Goal: Information Seeking & Learning: Learn about a topic

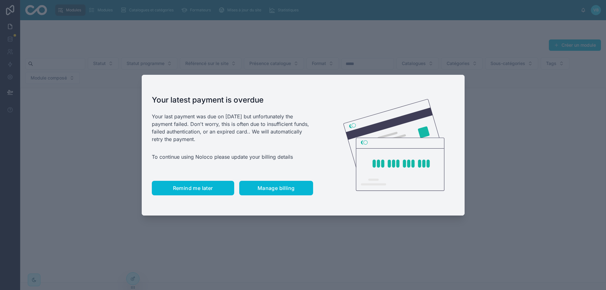
click at [195, 193] on button "Remind me later" at bounding box center [193, 188] width 82 height 15
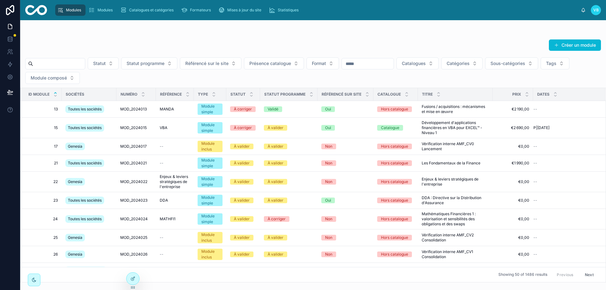
click at [64, 62] on input "text" at bounding box center [59, 63] width 52 height 9
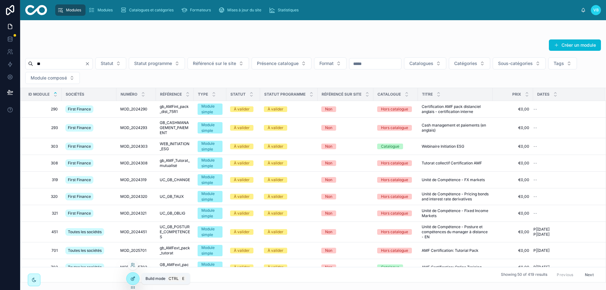
type input "**"
click at [131, 279] on icon at bounding box center [132, 279] width 3 height 3
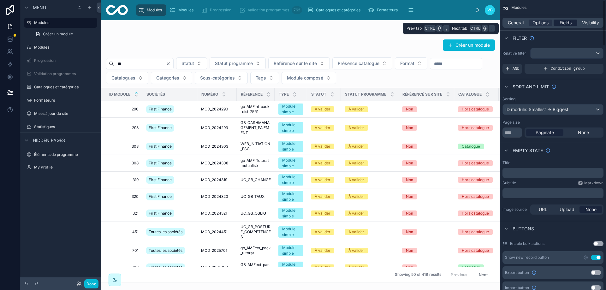
click at [566, 21] on span "Fields" at bounding box center [565, 23] width 12 height 6
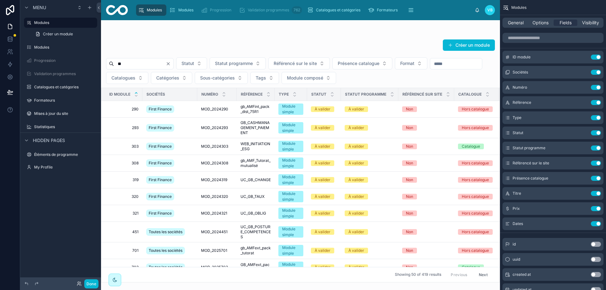
click at [543, 27] on div "General Options Fields Visibility" at bounding box center [553, 22] width 106 height 15
click at [543, 26] on span "Options" at bounding box center [540, 23] width 16 height 6
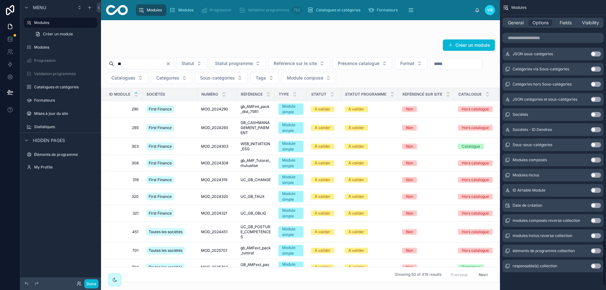
scroll to position [1463, 0]
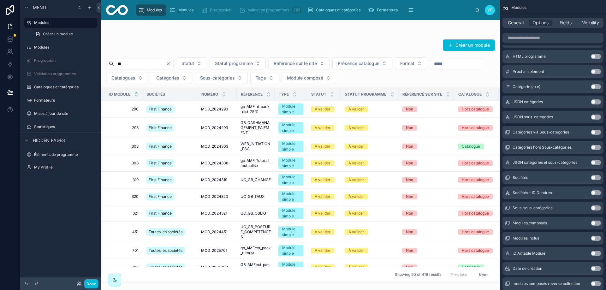
click at [593, 177] on button "Use setting" at bounding box center [595, 177] width 10 height 5
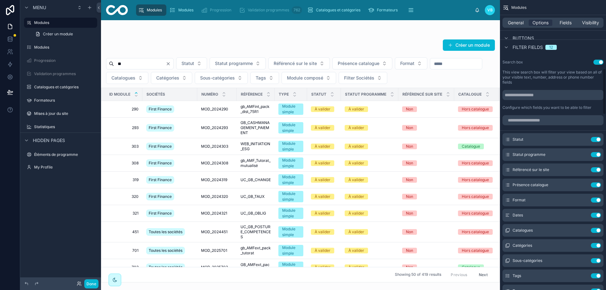
scroll to position [469, 0]
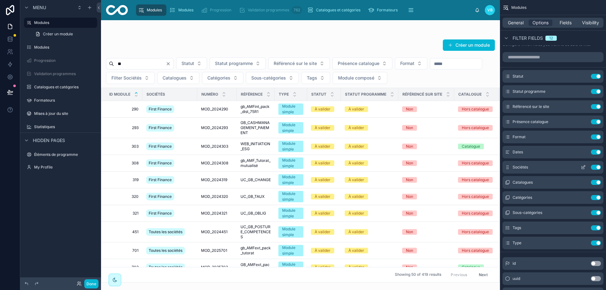
click at [583, 167] on icon "scrollable content" at bounding box center [583, 166] width 3 height 3
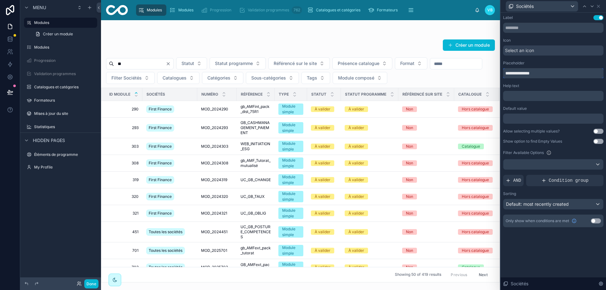
drag, startPoint x: 518, startPoint y: 73, endPoint x: 466, endPoint y: 74, distance: 52.1
click at [466, 74] on div "**********" at bounding box center [303, 145] width 606 height 290
type input "********"
click at [595, 130] on button "Use setting" at bounding box center [598, 131] width 10 height 5
click at [536, 206] on span "Default: most recently created" at bounding box center [537, 203] width 63 height 5
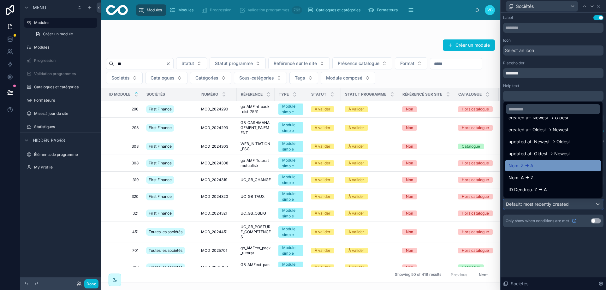
scroll to position [32, 0]
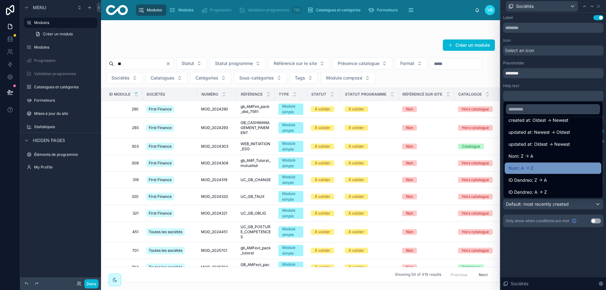
click at [539, 169] on div "Nom: A -> Z" at bounding box center [552, 168] width 89 height 8
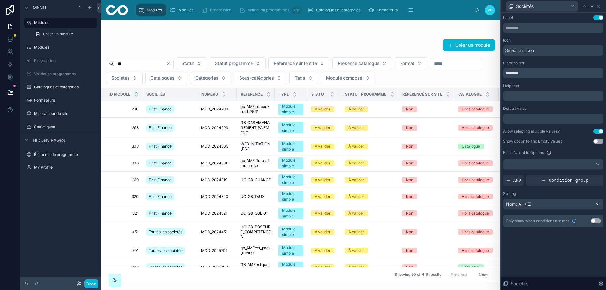
click at [577, 253] on div "Label Use setting Icon Select an icon Placeholder ******** Help text ﻿ Default …" at bounding box center [552, 151] width 105 height 277
click at [597, 5] on icon at bounding box center [598, 6] width 3 height 3
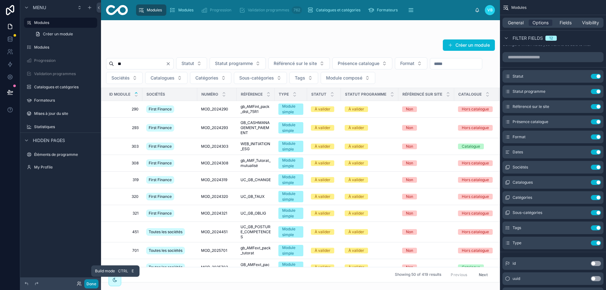
click at [87, 284] on button "Done" at bounding box center [91, 283] width 14 height 9
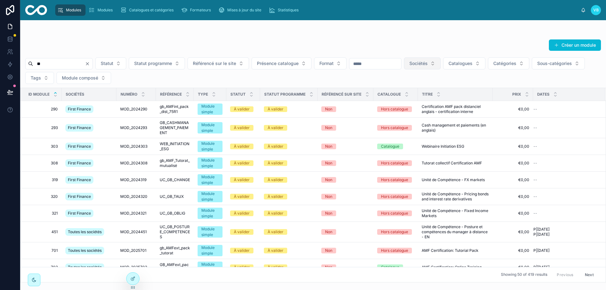
click at [427, 62] on span "Sociétés" at bounding box center [418, 63] width 18 height 6
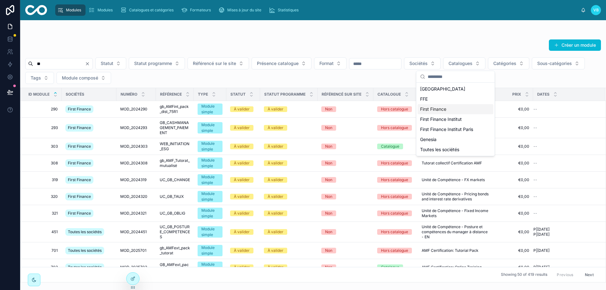
click at [444, 108] on span "First Finance" at bounding box center [433, 109] width 26 height 6
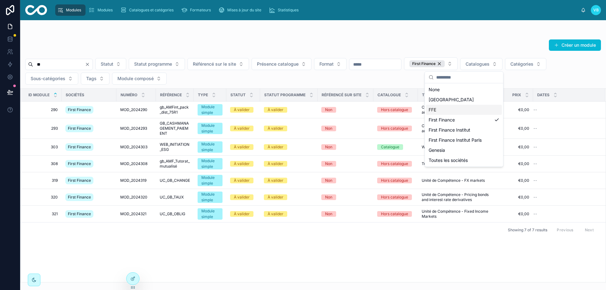
click at [361, 32] on div at bounding box center [312, 32] width 575 height 5
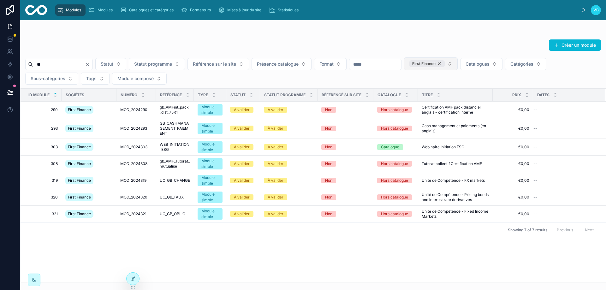
click at [444, 62] on div "First Finance" at bounding box center [426, 63] width 35 height 7
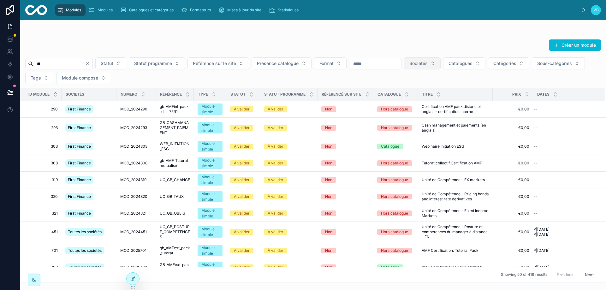
click at [440, 64] on button "Sociétés" at bounding box center [422, 63] width 37 height 12
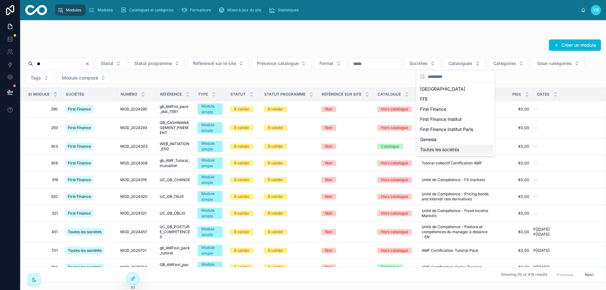
click at [452, 148] on span "Toutes les sociétés" at bounding box center [439, 149] width 39 height 6
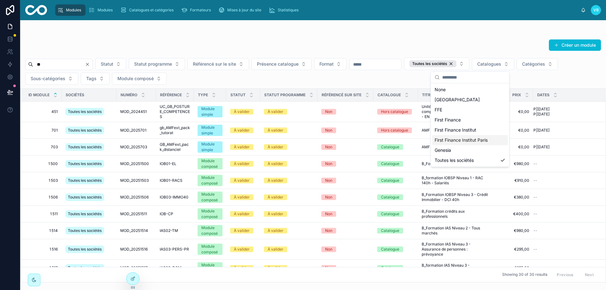
click at [434, 28] on div "Créer un module ** Statut Statut programme Référencé sur le site Présence catal…" at bounding box center [312, 151] width 585 height 262
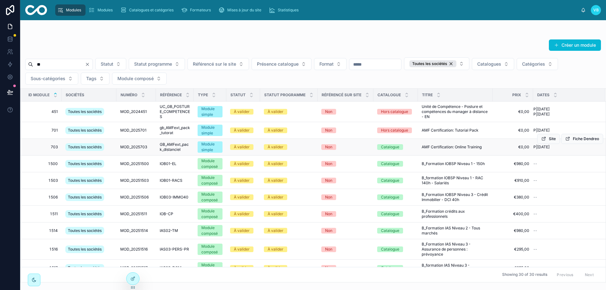
click at [463, 147] on span "AMF Certification: Online Training" at bounding box center [451, 146] width 60 height 5
click at [357, 163] on div "Non" at bounding box center [345, 164] width 48 height 6
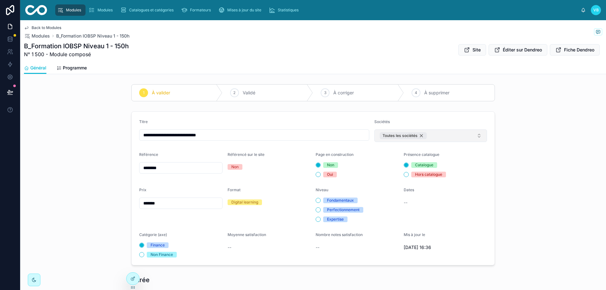
click at [419, 135] on div "Toutes les sociétés" at bounding box center [402, 135] width 47 height 7
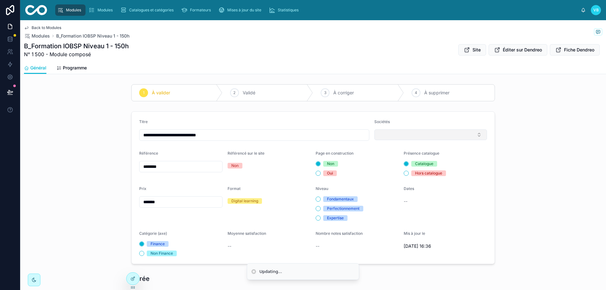
click at [419, 135] on button "Select Button" at bounding box center [430, 134] width 113 height 11
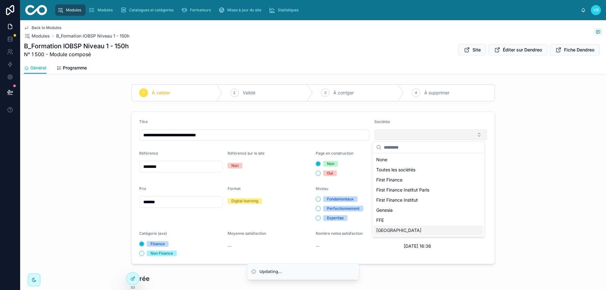
click at [399, 232] on div "[GEOGRAPHIC_DATA]" at bounding box center [427, 230] width 109 height 10
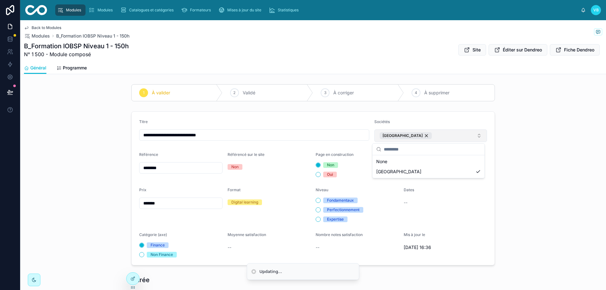
click at [535, 155] on div "**********" at bounding box center [312, 188] width 585 height 159
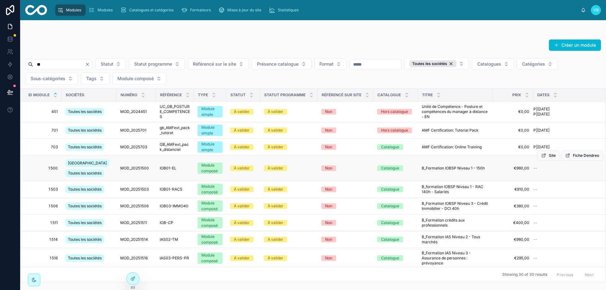
click at [101, 166] on div "Babylon Toutes les sociétés" at bounding box center [88, 168] width 47 height 20
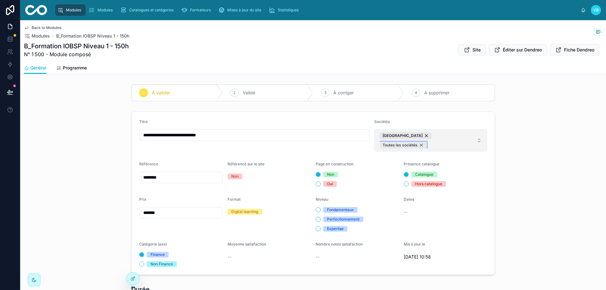
click at [426, 142] on div "Toutes les sociétés" at bounding box center [402, 145] width 47 height 7
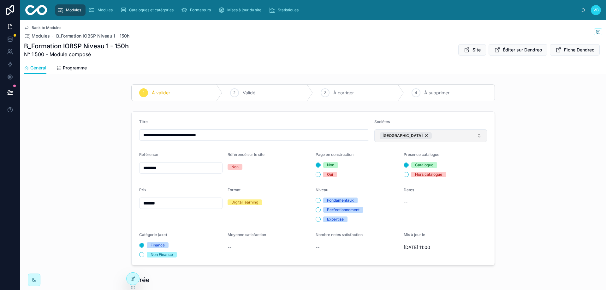
click at [537, 124] on div "**********" at bounding box center [312, 188] width 585 height 159
click at [14, 66] on link at bounding box center [10, 64] width 20 height 13
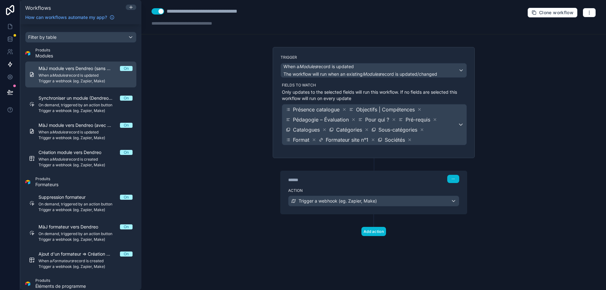
click at [96, 78] on span "When a Modules record is updated" at bounding box center [85, 75] width 94 height 5
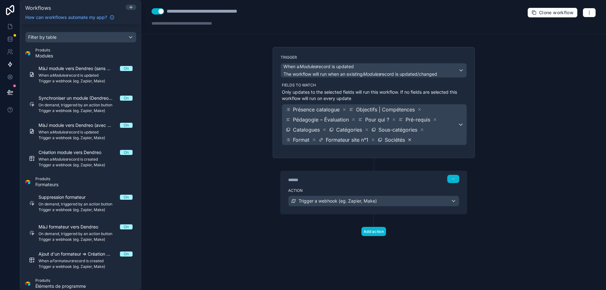
click at [410, 140] on icon at bounding box center [409, 140] width 4 height 4
click at [533, 103] on div "**********" at bounding box center [373, 145] width 464 height 290
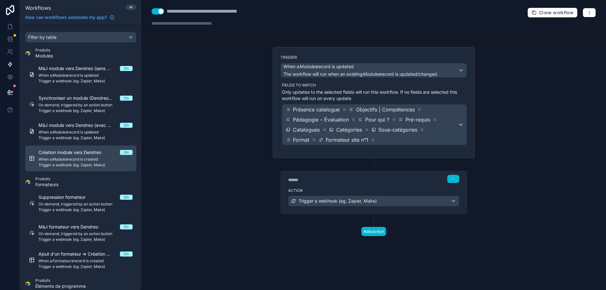
click at [78, 156] on div "Création module vers Dendreo On When a Modules record is created Trigger a webh…" at bounding box center [85, 158] width 94 height 18
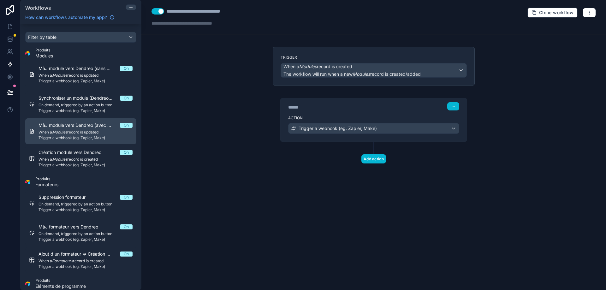
click at [79, 131] on span "When a Modules record is updated" at bounding box center [85, 132] width 94 height 5
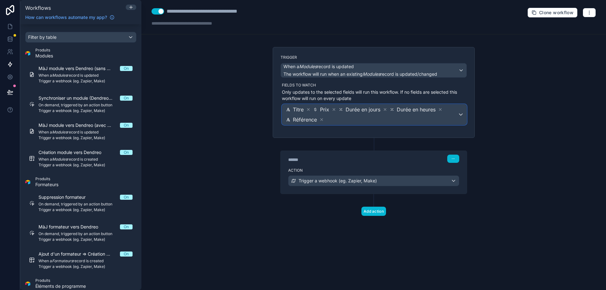
click at [354, 117] on span "Titre Prix Durée en jours Durée en heures Référence" at bounding box center [371, 114] width 173 height 20
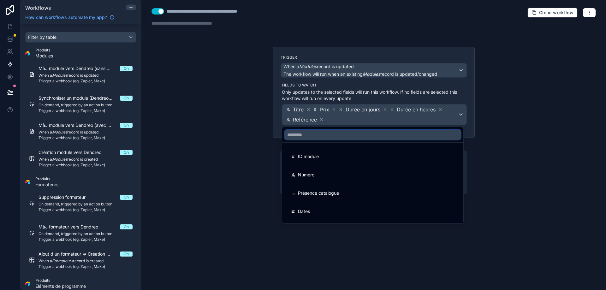
click at [327, 137] on input "text" at bounding box center [373, 135] width 176 height 10
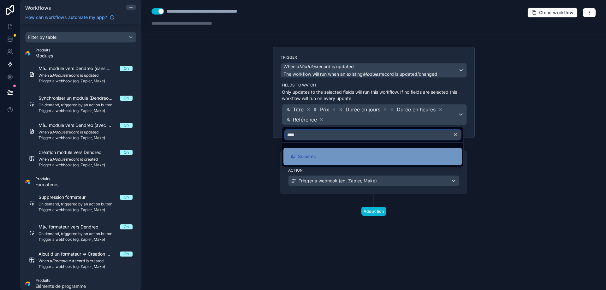
type input "****"
click at [315, 157] on span "Sociétés" at bounding box center [307, 157] width 18 height 8
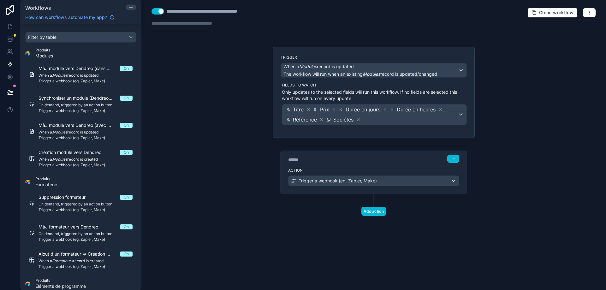
click at [240, 136] on div "**********" at bounding box center [373, 145] width 464 height 290
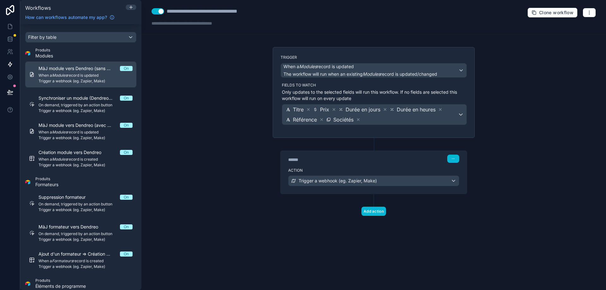
click at [76, 85] on link "MàJ module vers Dendreo (sans MàJ SF) On When a Modules record is updated Trigg…" at bounding box center [80, 75] width 111 height 26
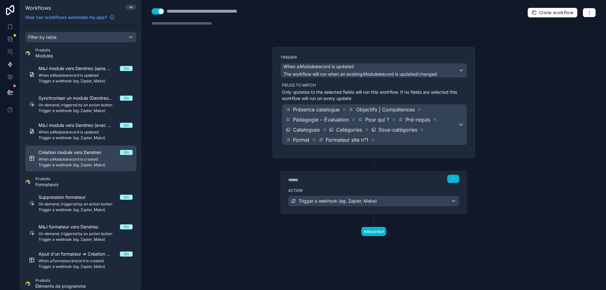
click at [80, 159] on span "When a Modules record is created" at bounding box center [85, 159] width 94 height 5
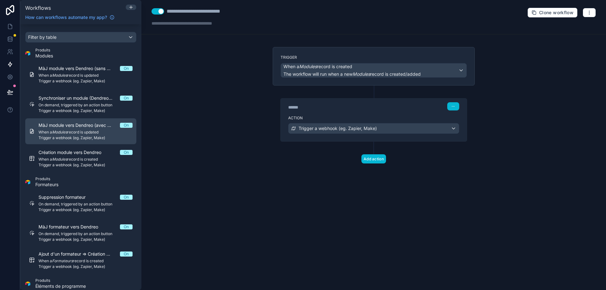
click at [80, 141] on link "MàJ module vers Dendreo (avec MàJ SF) On When a Modules record is updated Trigg…" at bounding box center [80, 131] width 111 height 26
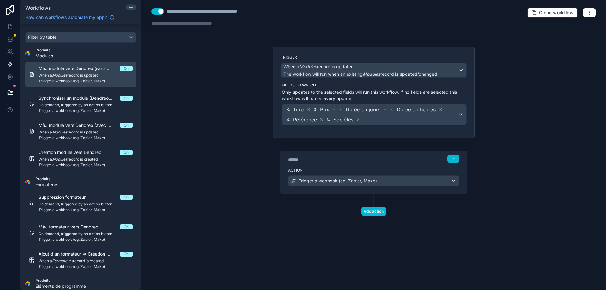
click at [80, 77] on span "When a Modules record is updated" at bounding box center [85, 75] width 94 height 5
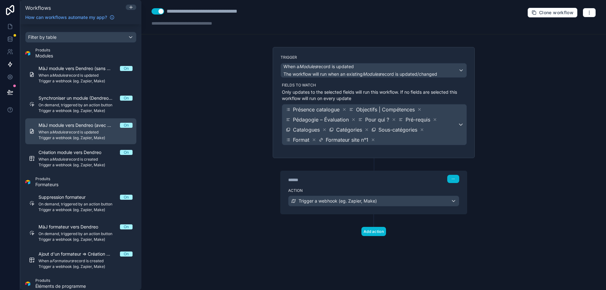
click at [77, 132] on span "When a Modules record is updated" at bounding box center [85, 132] width 94 height 5
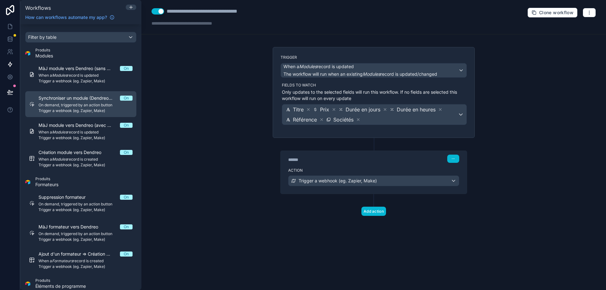
click at [78, 94] on link "Synchroniser un module (Dendreo vers Noloco) On On demand, triggered by an acti…" at bounding box center [80, 104] width 111 height 26
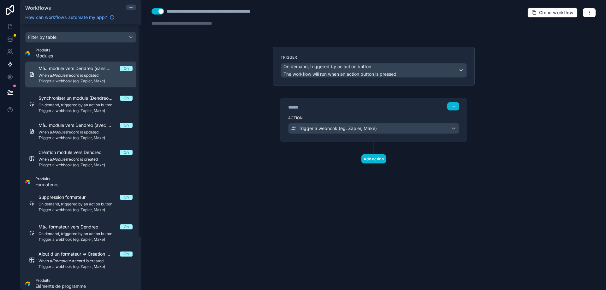
click at [98, 71] on span "MàJ module vers Dendreo (sans MàJ SF)" at bounding box center [78, 68] width 81 height 6
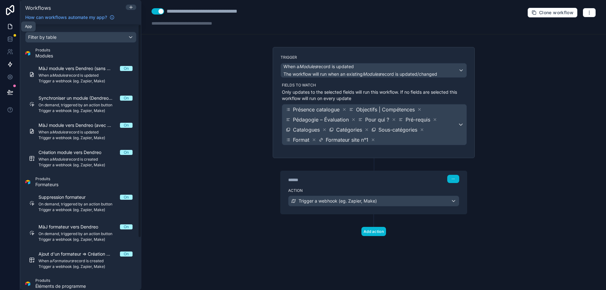
click at [11, 27] on icon at bounding box center [10, 26] width 6 height 6
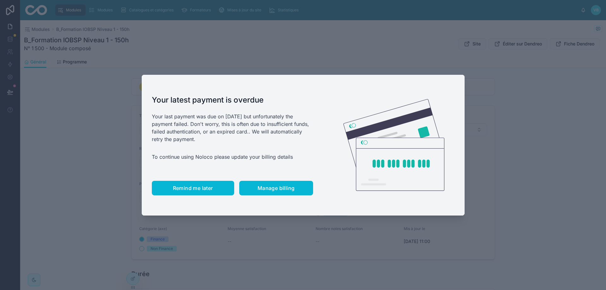
click at [201, 186] on span "Remind me later" at bounding box center [193, 188] width 40 height 6
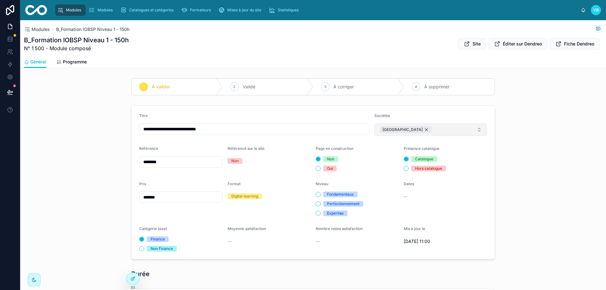
click at [399, 129] on div "[GEOGRAPHIC_DATA]" at bounding box center [405, 129] width 52 height 7
click at [418, 127] on button "Select Button" at bounding box center [430, 128] width 113 height 11
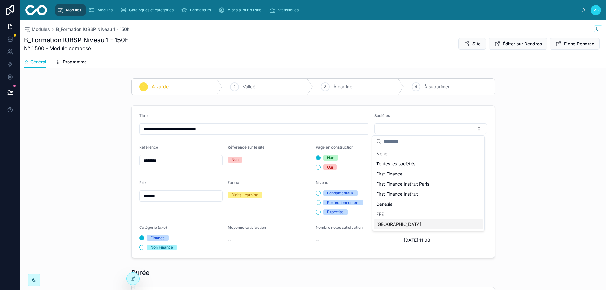
click at [396, 223] on div "[GEOGRAPHIC_DATA]" at bounding box center [427, 224] width 109 height 10
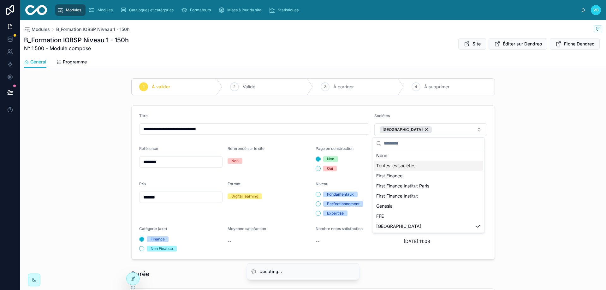
click at [532, 135] on div "**********" at bounding box center [312, 182] width 585 height 159
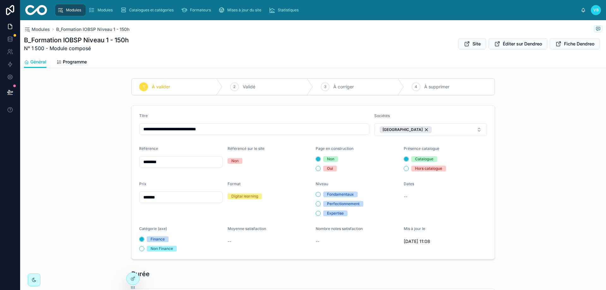
click at [523, 147] on div "**********" at bounding box center [312, 182] width 585 height 159
click at [76, 64] on span "Programme" at bounding box center [75, 62] width 24 height 6
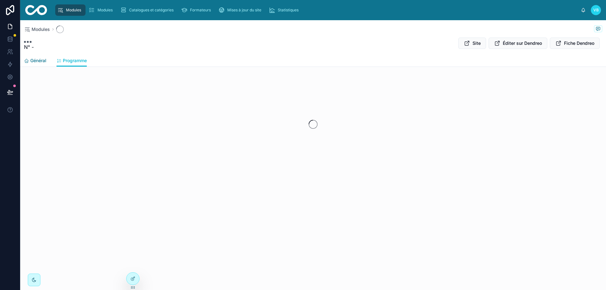
click at [25, 61] on icon at bounding box center [26, 60] width 5 height 5
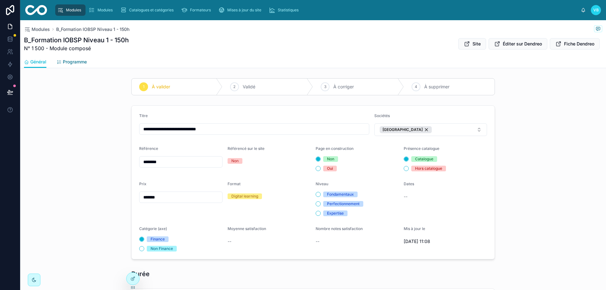
click at [63, 60] on span "Programme" at bounding box center [75, 62] width 24 height 6
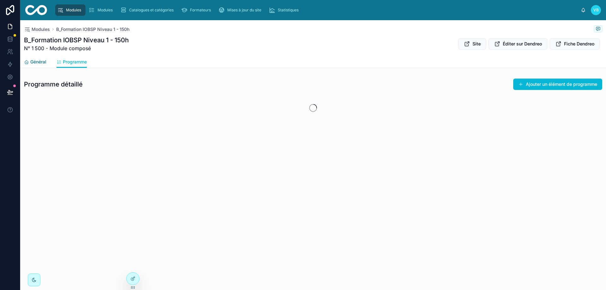
click at [40, 61] on span "Général" at bounding box center [38, 62] width 16 height 6
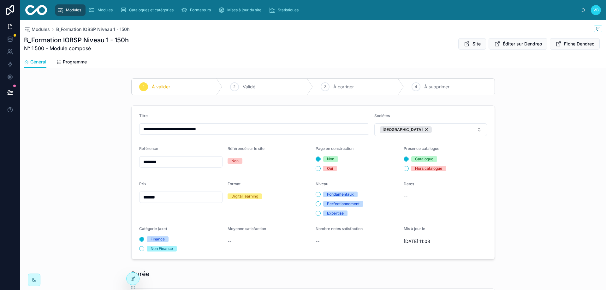
click at [525, 121] on div "**********" at bounding box center [312, 182] width 585 height 159
click at [399, 129] on div "[GEOGRAPHIC_DATA]" at bounding box center [405, 129] width 52 height 7
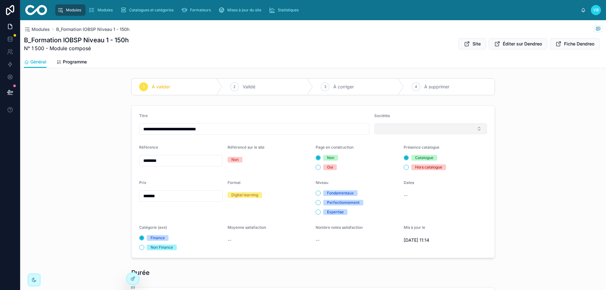
click at [430, 128] on button "Select Button" at bounding box center [430, 128] width 113 height 11
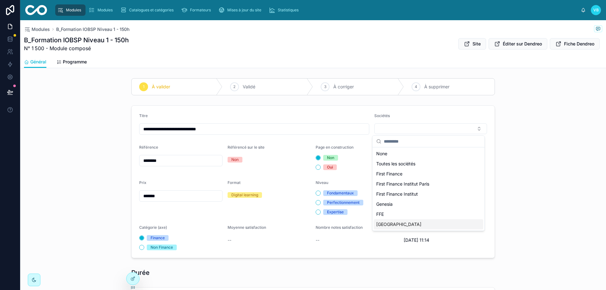
click at [415, 222] on div "[GEOGRAPHIC_DATA]" at bounding box center [427, 224] width 109 height 10
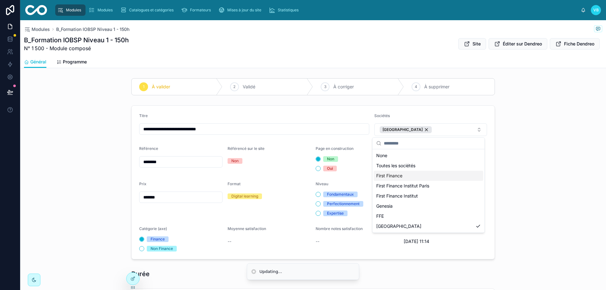
click at [546, 129] on div "**********" at bounding box center [312, 182] width 585 height 159
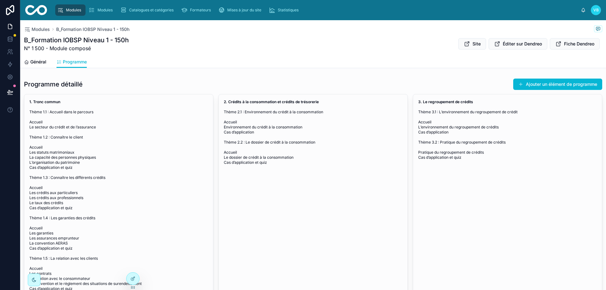
click at [72, 10] on span "Modules" at bounding box center [73, 10] width 15 height 5
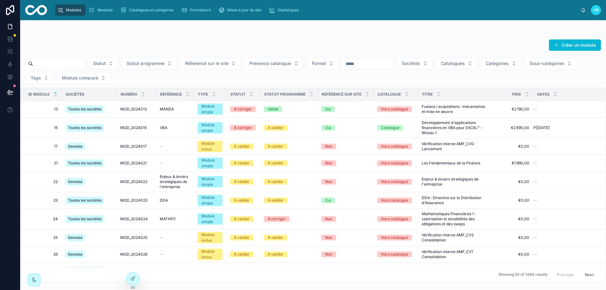
click at [68, 62] on input "text" at bounding box center [59, 63] width 52 height 9
click at [433, 60] on button "Sociétés" at bounding box center [414, 63] width 37 height 12
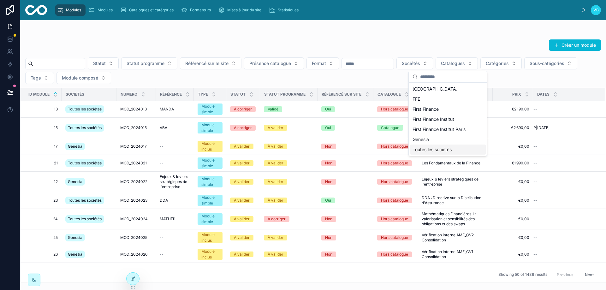
click at [449, 148] on span "Toutes les sociétés" at bounding box center [431, 149] width 39 height 6
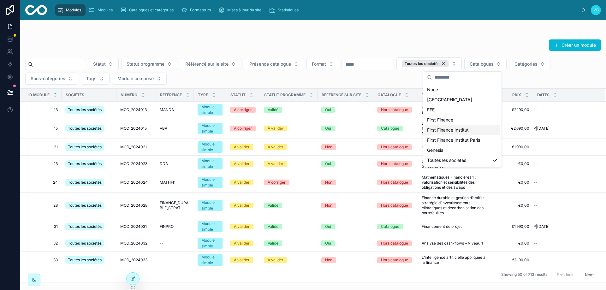
click at [71, 61] on input "text" at bounding box center [59, 64] width 52 height 9
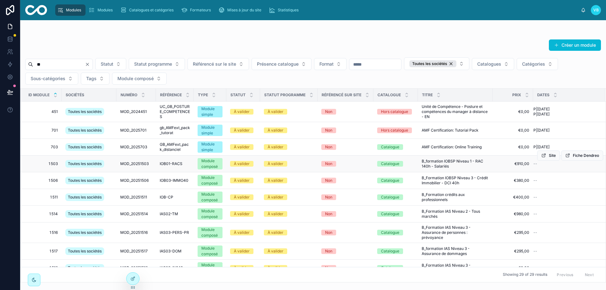
type input "**"
click at [453, 164] on span "B_formation IOBSP Niveau 1 - RAC 140h - Salariés" at bounding box center [454, 164] width 67 height 10
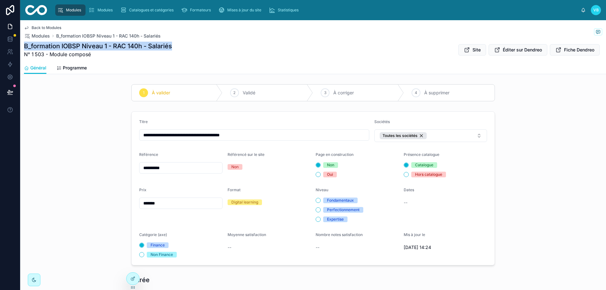
drag, startPoint x: 165, startPoint y: 44, endPoint x: 24, endPoint y: 45, distance: 140.7
click at [24, 45] on div "B_formation IOBSP Niveau 1 - RAC 140h - Salariés N° 1 503 - Module composé Site…" at bounding box center [313, 50] width 578 height 16
copy h1 "B_formation IOBSP Niveau 1 - RAC 140h - Salariés"
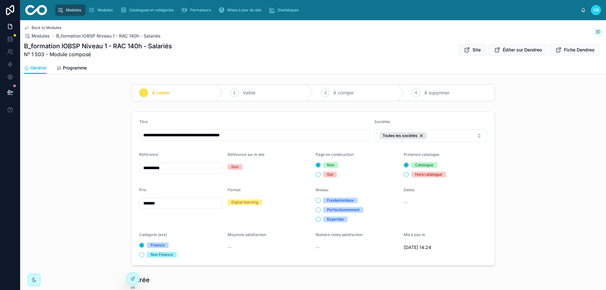
click at [537, 138] on div "**********" at bounding box center [312, 188] width 585 height 159
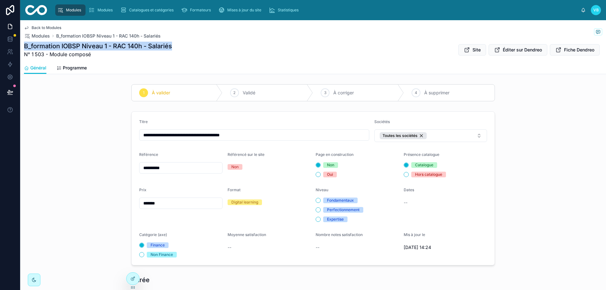
drag, startPoint x: 173, startPoint y: 47, endPoint x: 25, endPoint y: 48, distance: 147.9
click at [25, 48] on h1 "B_formation IOBSP Niveau 1 - RAC 140h - Salariés" at bounding box center [98, 46] width 148 height 9
copy h1 "B_formation IOBSP Niveau 1 - RAC 140h - Salariés"
click at [11, 37] on icon at bounding box center [10, 38] width 4 height 2
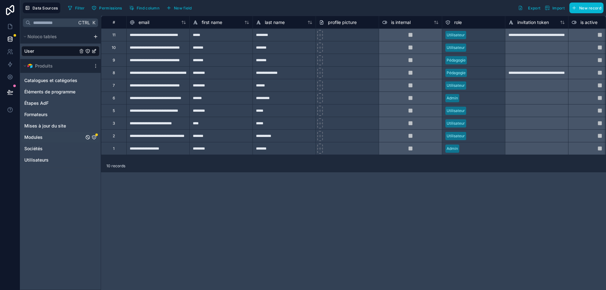
click at [44, 137] on div "Modules" at bounding box center [60, 137] width 78 height 10
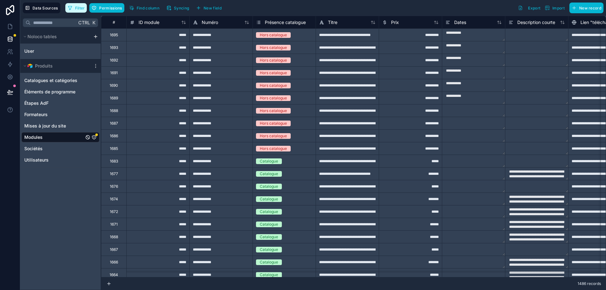
click at [79, 7] on span "Filter" at bounding box center [80, 8] width 10 height 5
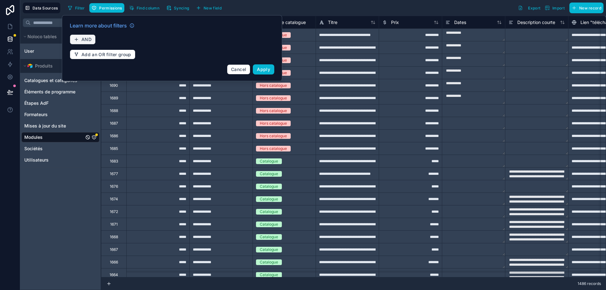
click at [89, 38] on span "AND" at bounding box center [86, 40] width 10 height 6
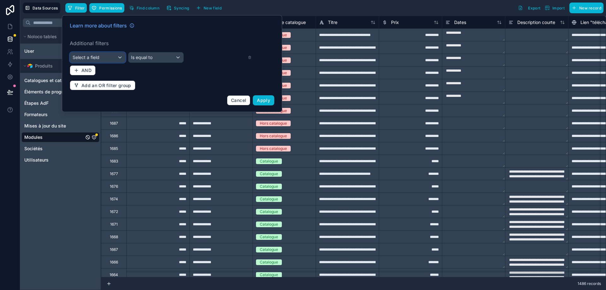
click at [106, 56] on div "Select a field" at bounding box center [97, 57] width 55 height 10
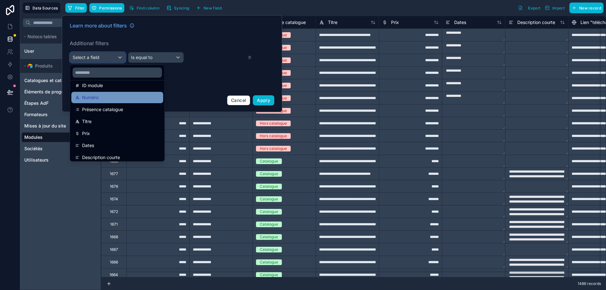
scroll to position [63, 0]
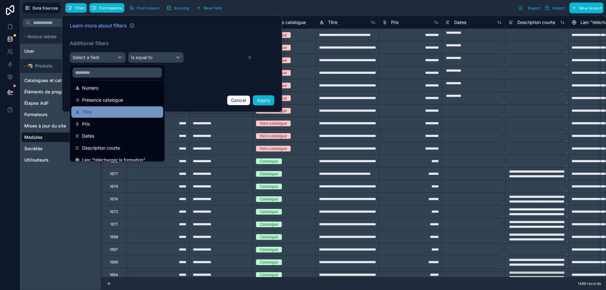
click at [107, 112] on div "Titre" at bounding box center [117, 112] width 84 height 8
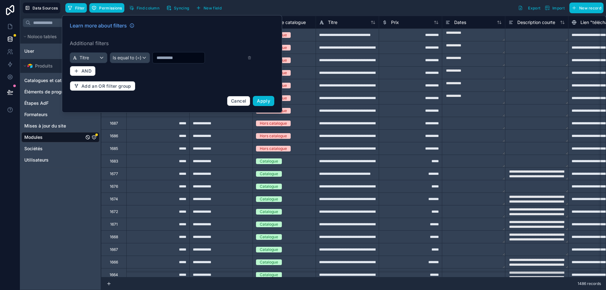
click at [172, 56] on input "text" at bounding box center [179, 57] width 52 height 9
paste input "**********"
type input "**********"
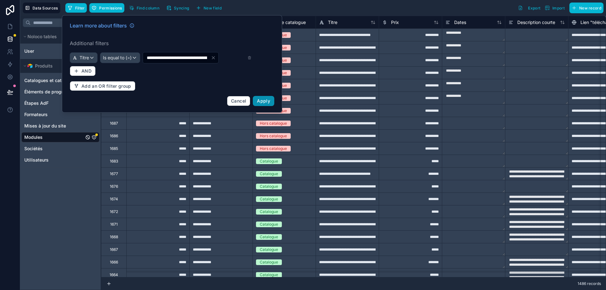
click at [262, 101] on span "Apply" at bounding box center [263, 100] width 13 height 5
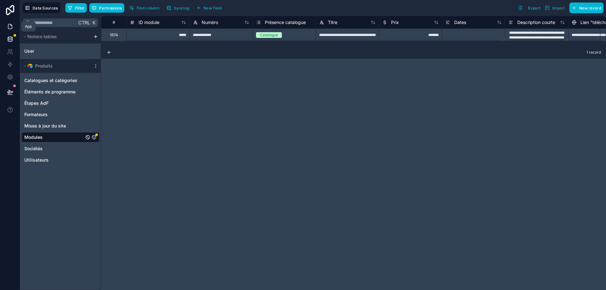
click at [8, 24] on icon at bounding box center [10, 26] width 6 height 6
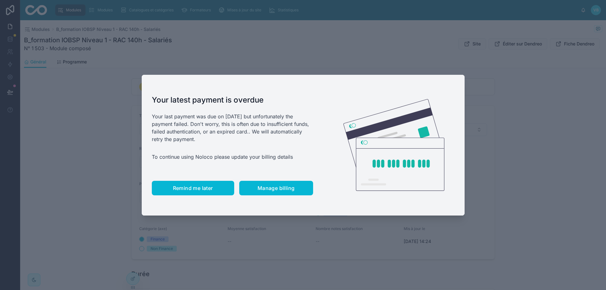
click at [202, 193] on button "Remind me later" at bounding box center [193, 188] width 82 height 15
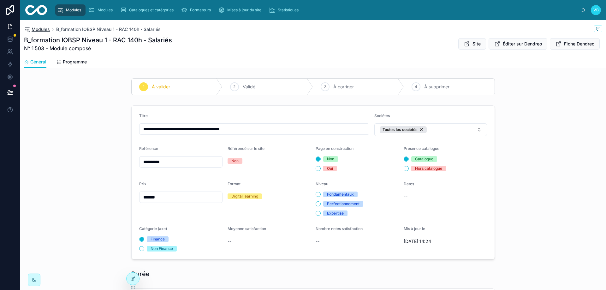
click at [40, 29] on span "Modules" at bounding box center [41, 29] width 18 height 6
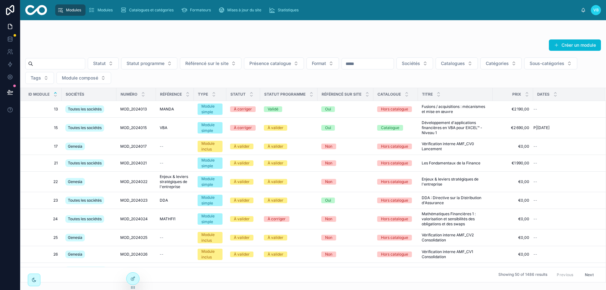
click at [85, 62] on input "text" at bounding box center [59, 63] width 52 height 9
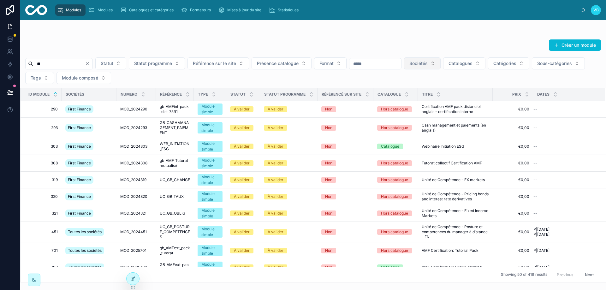
type input "**"
click at [440, 65] on button "Sociétés" at bounding box center [422, 63] width 37 height 12
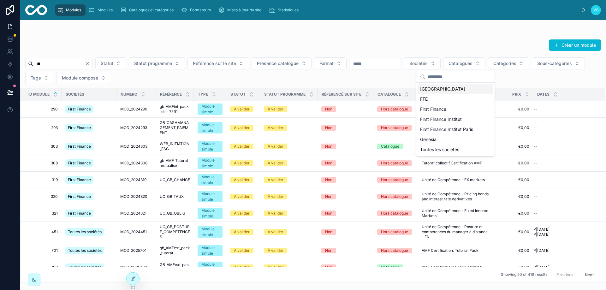
click at [446, 39] on div "Créer un module" at bounding box center [312, 46] width 575 height 15
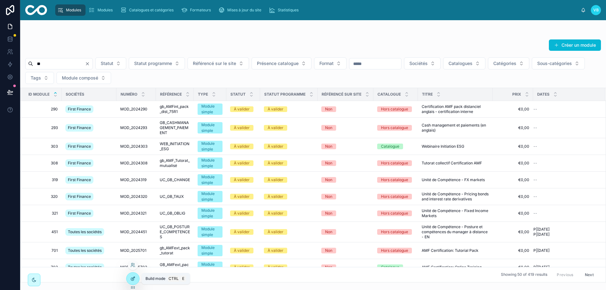
click at [135, 279] on icon at bounding box center [132, 278] width 5 height 5
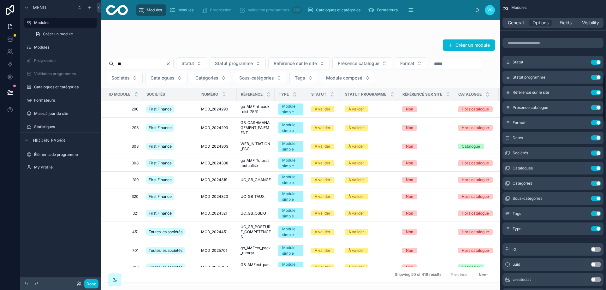
scroll to position [473, 0]
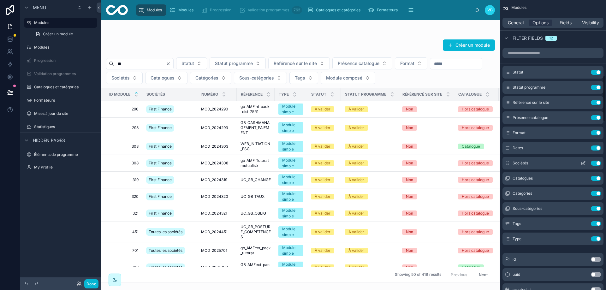
click at [582, 163] on icon "scrollable content" at bounding box center [582, 163] width 5 height 5
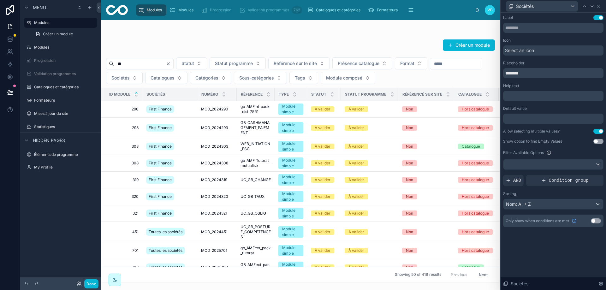
scroll to position [568, 0]
click at [595, 144] on button "Use setting" at bounding box center [598, 141] width 10 height 5
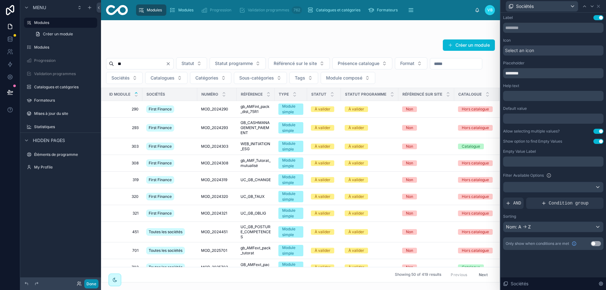
click at [89, 281] on button "Done" at bounding box center [91, 283] width 14 height 9
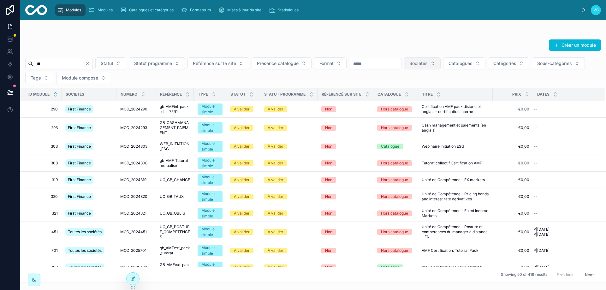
click at [440, 62] on button "Sociétés" at bounding box center [422, 63] width 37 height 12
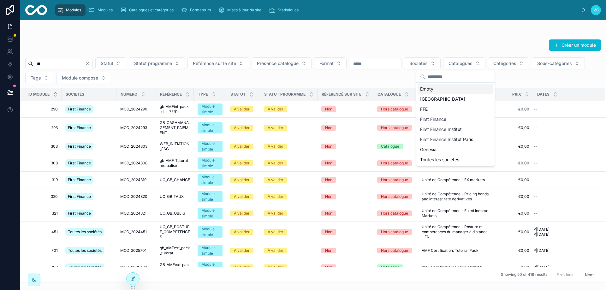
click at [449, 91] on div "Empty" at bounding box center [455, 89] width 76 height 10
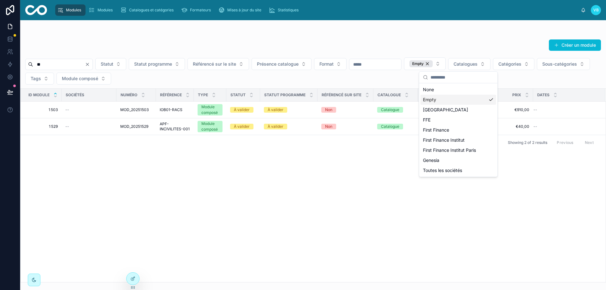
click at [186, 190] on div "ID module Sociétés Numéro Référence Type Statut Statut programme Référencé sur …" at bounding box center [313, 185] width 585 height 193
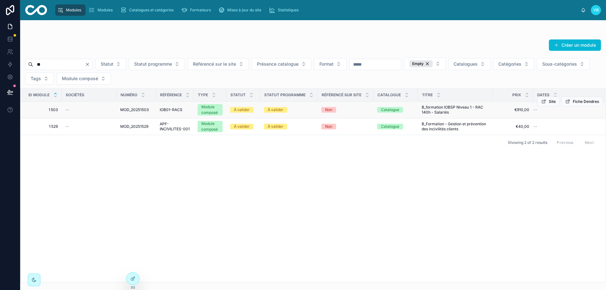
click at [131, 108] on span "MOD_20251503" at bounding box center [134, 109] width 28 height 5
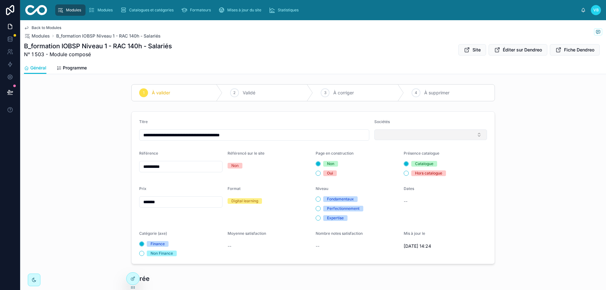
click at [395, 136] on button "Select Button" at bounding box center [430, 134] width 113 height 11
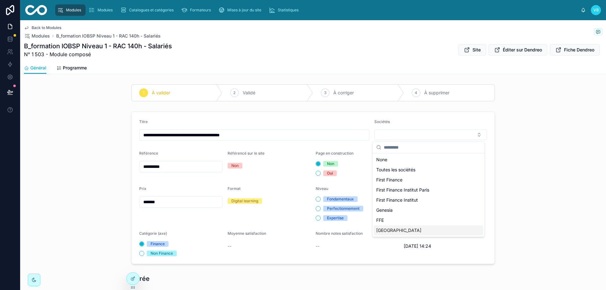
click at [395, 232] on div "[GEOGRAPHIC_DATA]" at bounding box center [427, 230] width 109 height 10
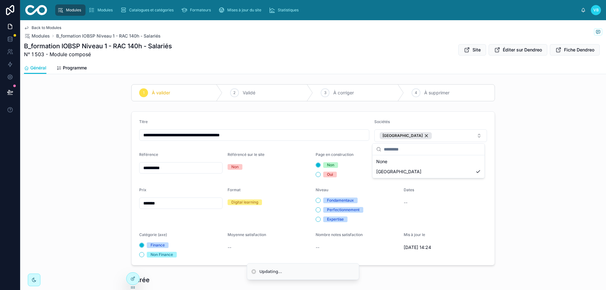
click at [556, 140] on div "**********" at bounding box center [312, 188] width 585 height 159
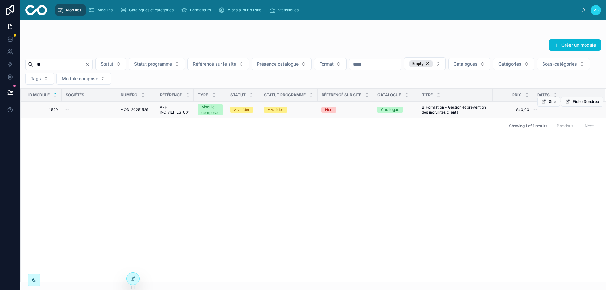
click at [76, 107] on div "--" at bounding box center [88, 109] width 47 height 5
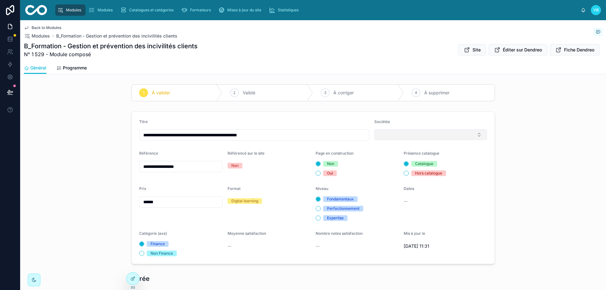
click at [427, 131] on button "Select Button" at bounding box center [430, 134] width 113 height 11
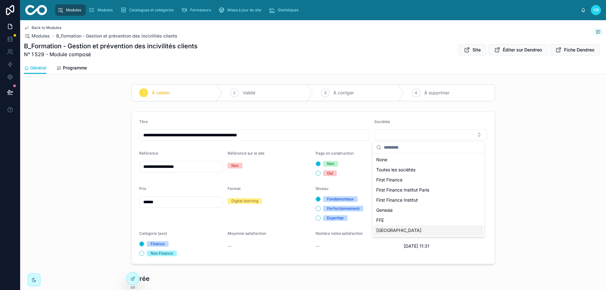
click at [405, 232] on div "[GEOGRAPHIC_DATA]" at bounding box center [427, 230] width 109 height 10
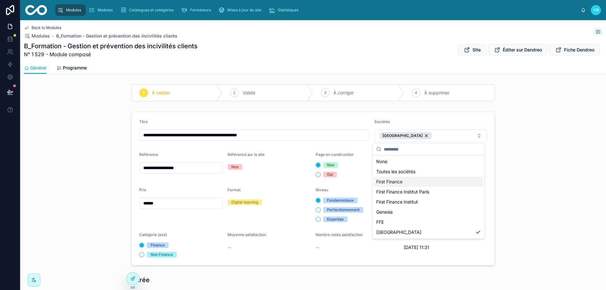
click at [531, 145] on div "**********" at bounding box center [312, 188] width 585 height 159
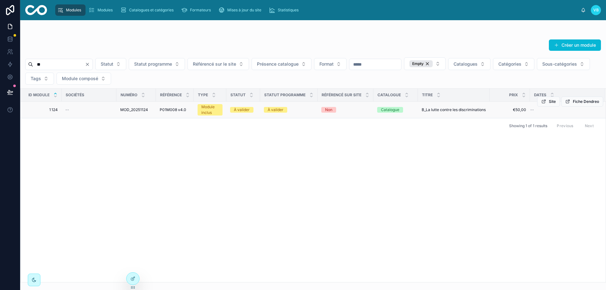
click at [68, 109] on span "--" at bounding box center [67, 109] width 4 height 5
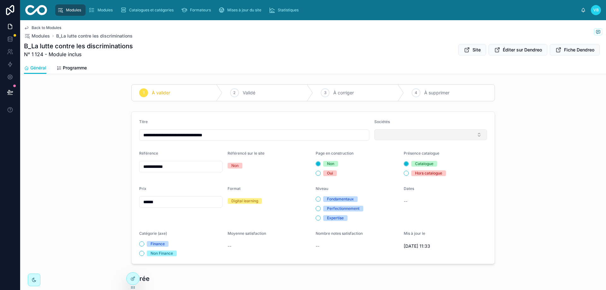
click at [400, 132] on button "Select Button" at bounding box center [430, 134] width 113 height 11
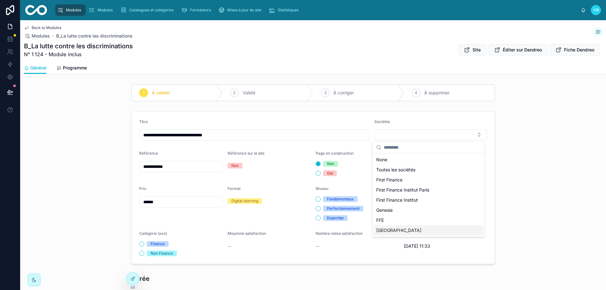
click at [398, 228] on div "[GEOGRAPHIC_DATA]" at bounding box center [427, 230] width 109 height 10
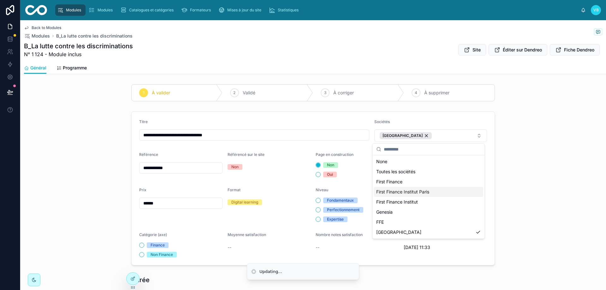
click at [553, 148] on div "**********" at bounding box center [312, 188] width 585 height 159
